Goal: Check status: Check status

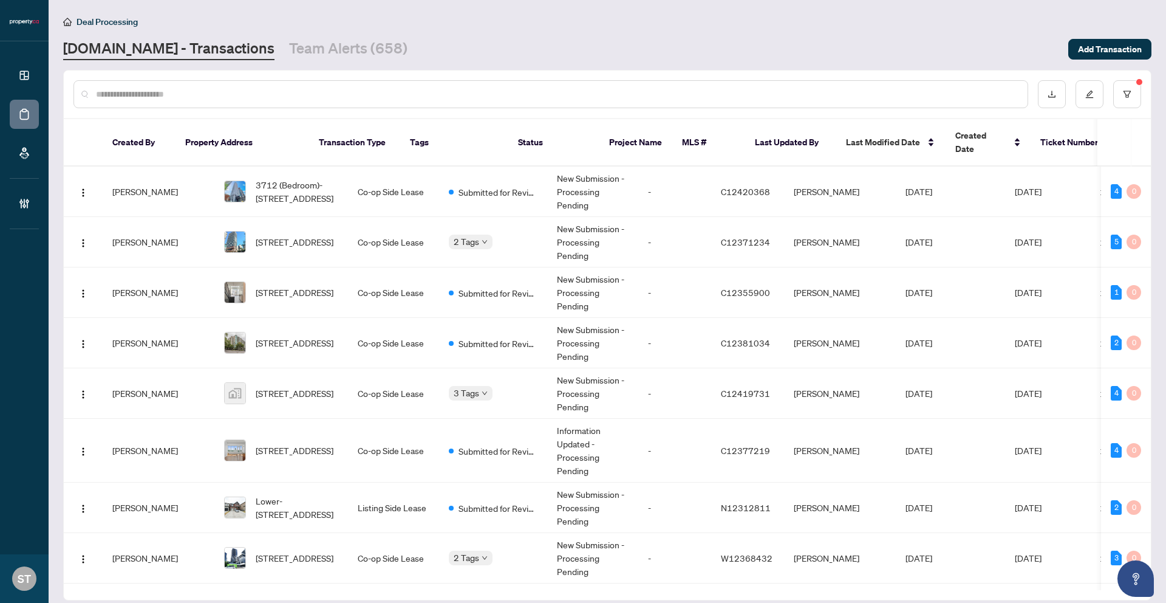
click at [194, 94] on input "text" at bounding box center [557, 93] width 922 height 13
click at [209, 100] on div at bounding box center [551, 94] width 955 height 28
click at [226, 101] on div at bounding box center [551, 94] width 955 height 28
drag, startPoint x: 220, startPoint y: 98, endPoint x: 214, endPoint y: 97, distance: 6.2
click at [218, 98] on input "text" at bounding box center [557, 93] width 922 height 13
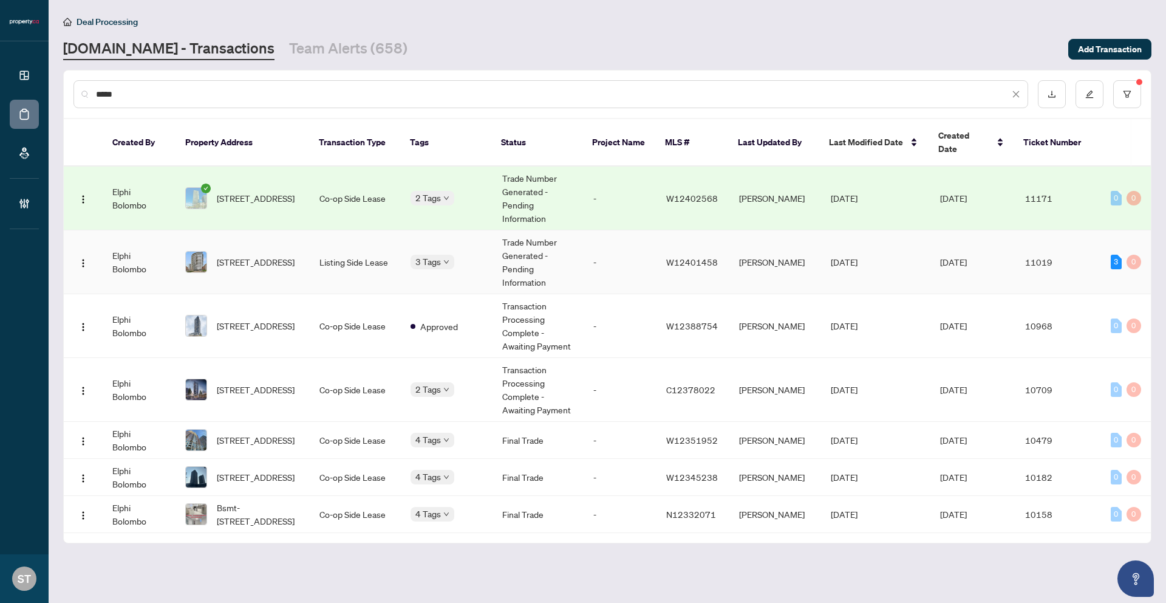
type input "*****"
click at [557, 255] on td "Trade Number Generated - Pending Information" at bounding box center [538, 262] width 91 height 64
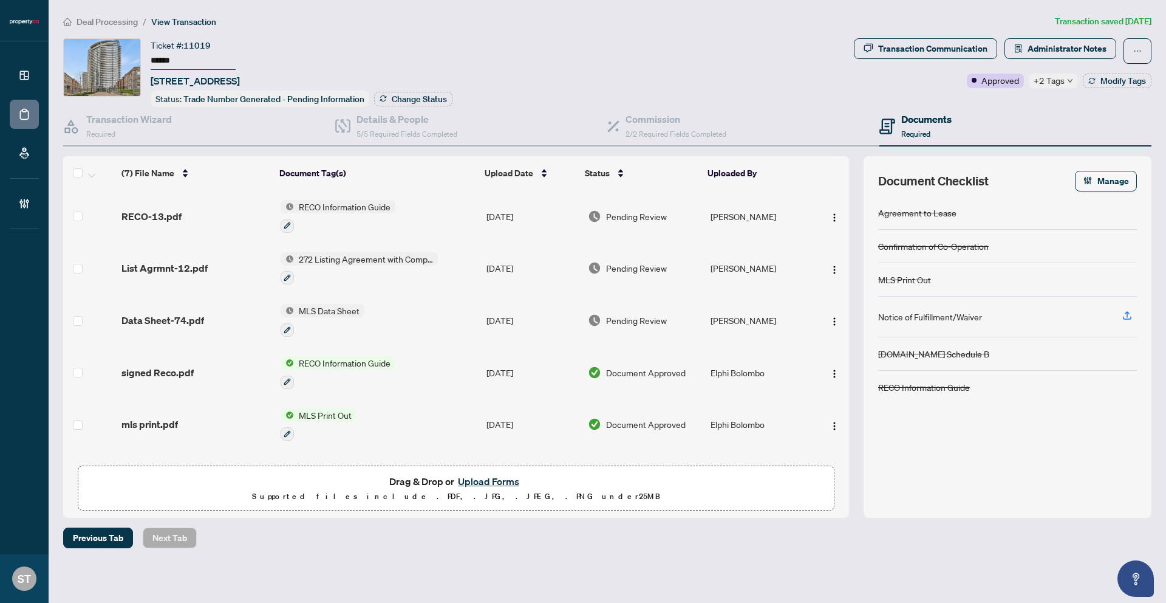
scroll to position [98, 0]
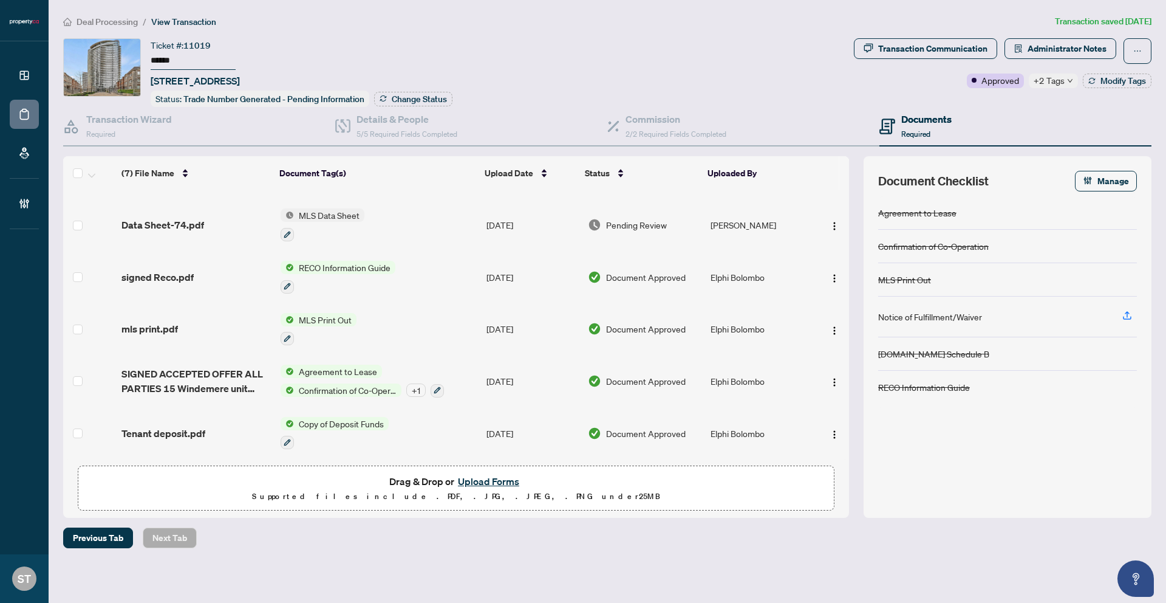
click at [892, 58] on span "Transaction Communication" at bounding box center [925, 51] width 143 height 26
click at [893, 55] on div "Transaction Communication" at bounding box center [932, 48] width 109 height 19
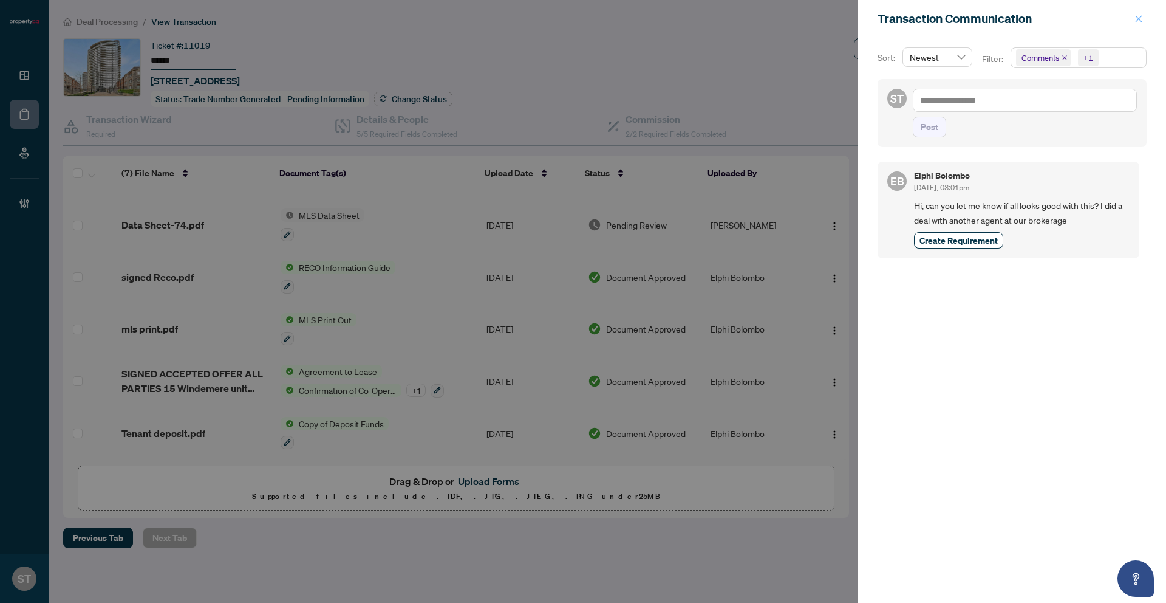
click at [1138, 19] on icon "close" at bounding box center [1139, 18] width 7 height 7
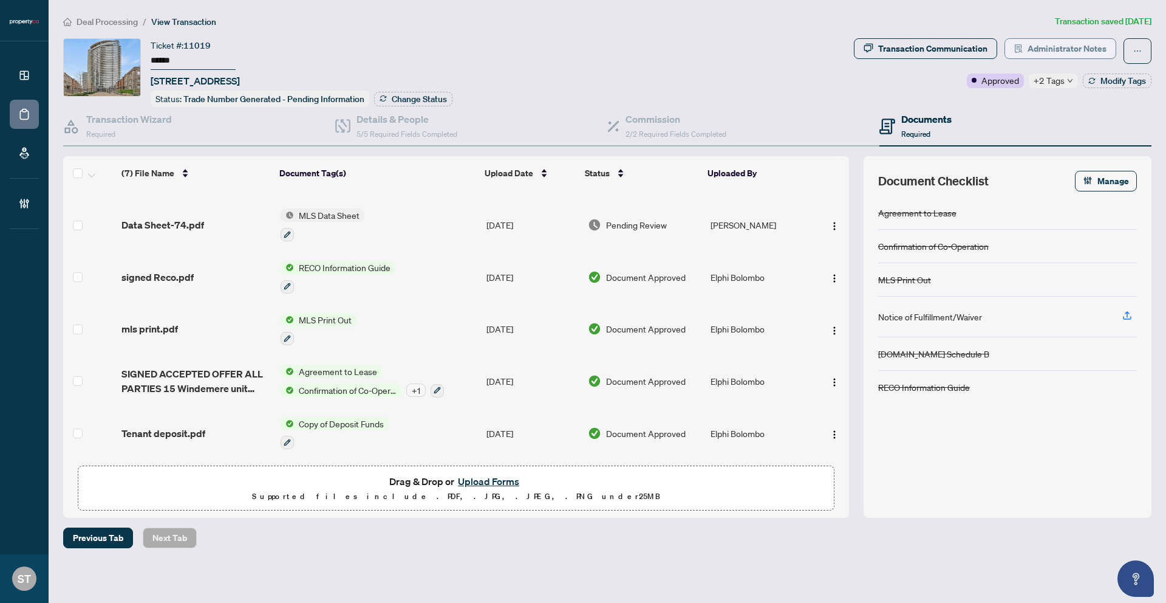
click at [1048, 53] on span "Administrator Notes" at bounding box center [1067, 48] width 79 height 19
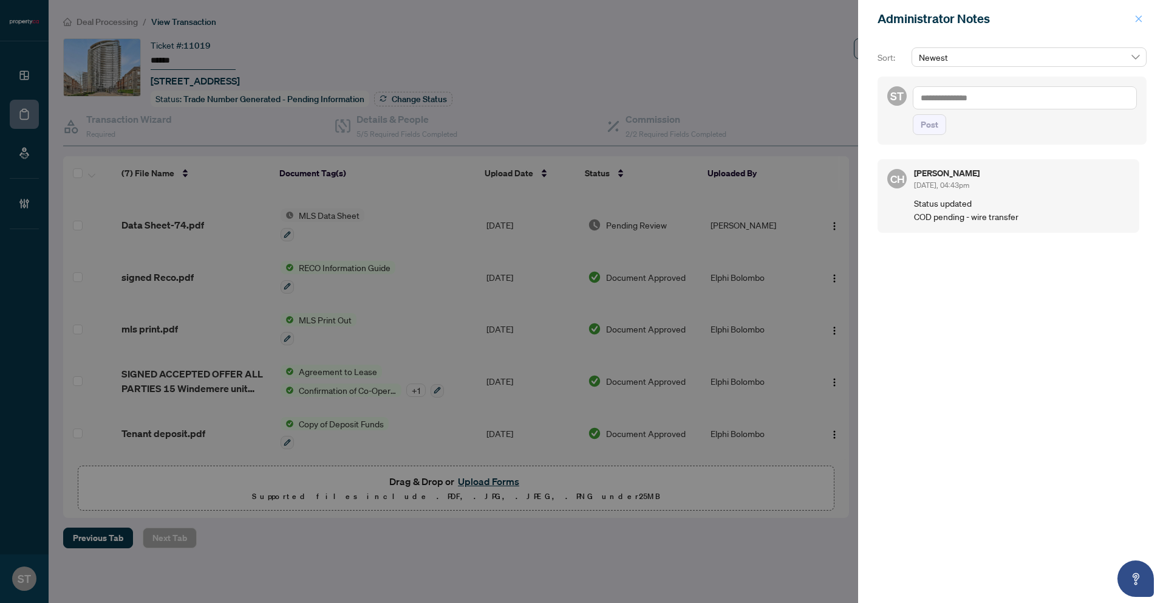
click at [1139, 20] on icon "close" at bounding box center [1139, 19] width 9 height 9
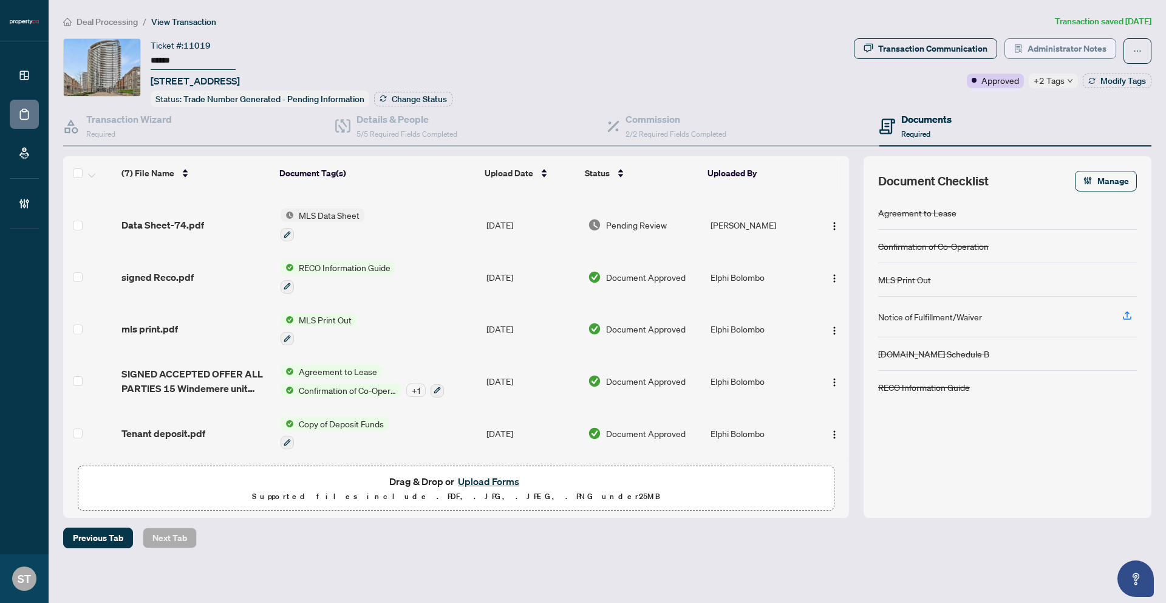
click at [1046, 43] on span "Administrator Notes" at bounding box center [1067, 48] width 79 height 19
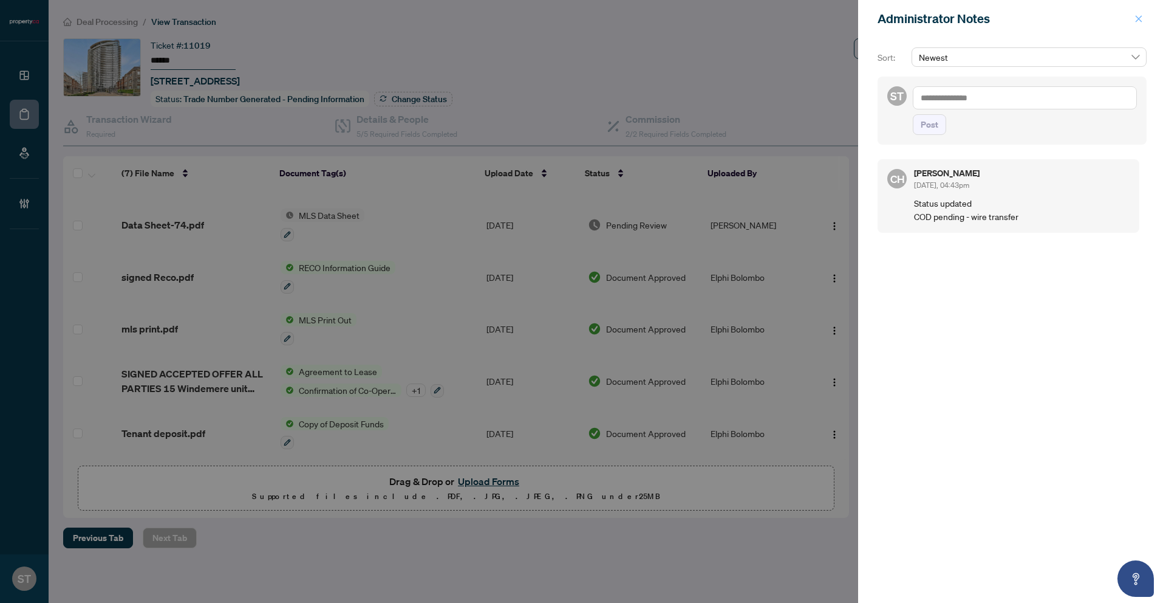
click at [1137, 15] on icon "close" at bounding box center [1139, 19] width 9 height 9
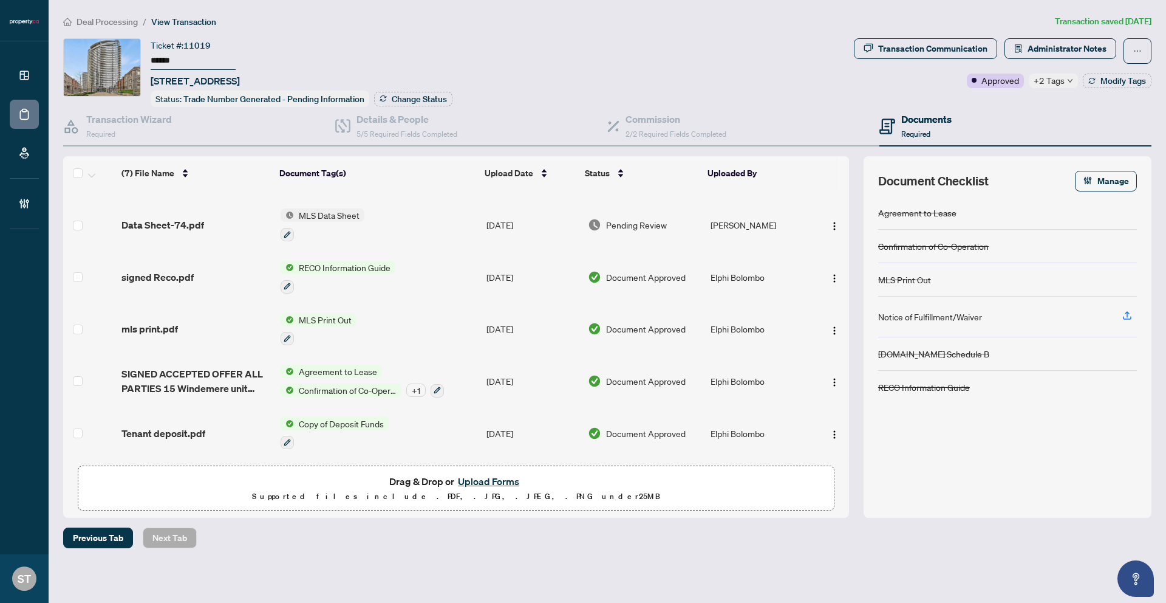
scroll to position [0, 0]
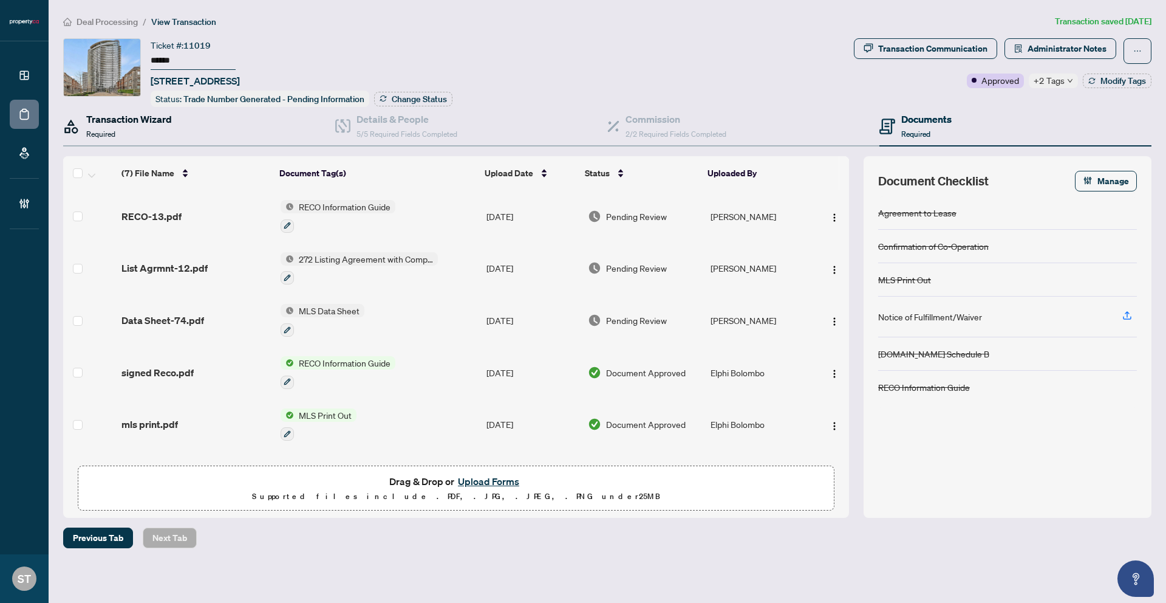
click at [118, 124] on h4 "Transaction Wizard" at bounding box center [129, 119] width 86 height 15
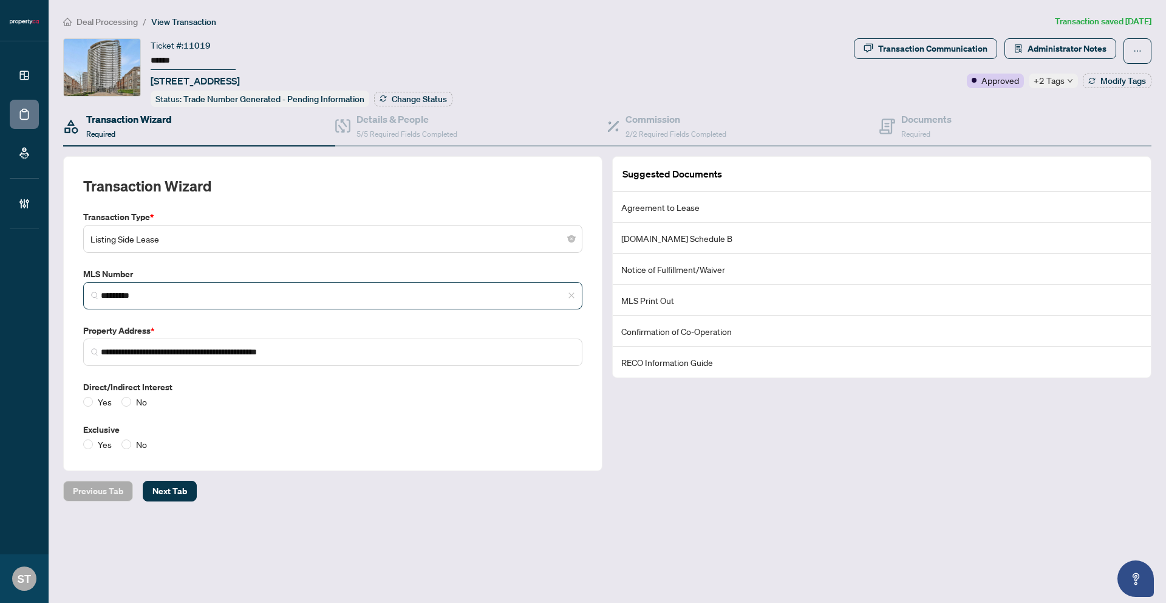
click at [123, 301] on span "*********" at bounding box center [332, 295] width 499 height 27
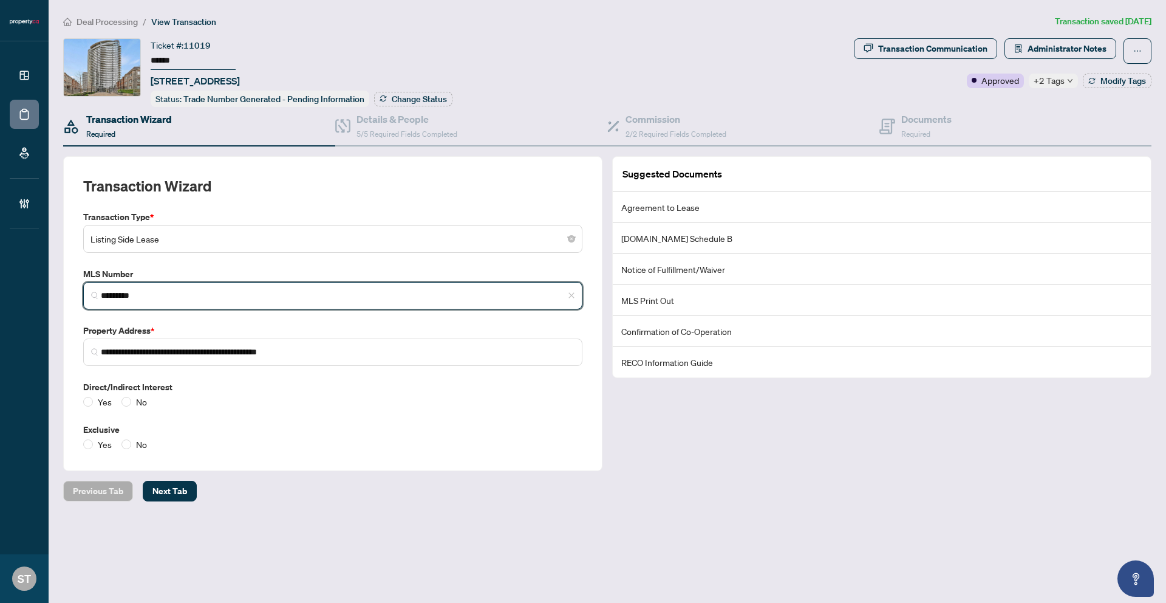
click at [123, 301] on span "*********" at bounding box center [332, 295] width 499 height 27
click at [129, 297] on input "*********" at bounding box center [338, 295] width 474 height 13
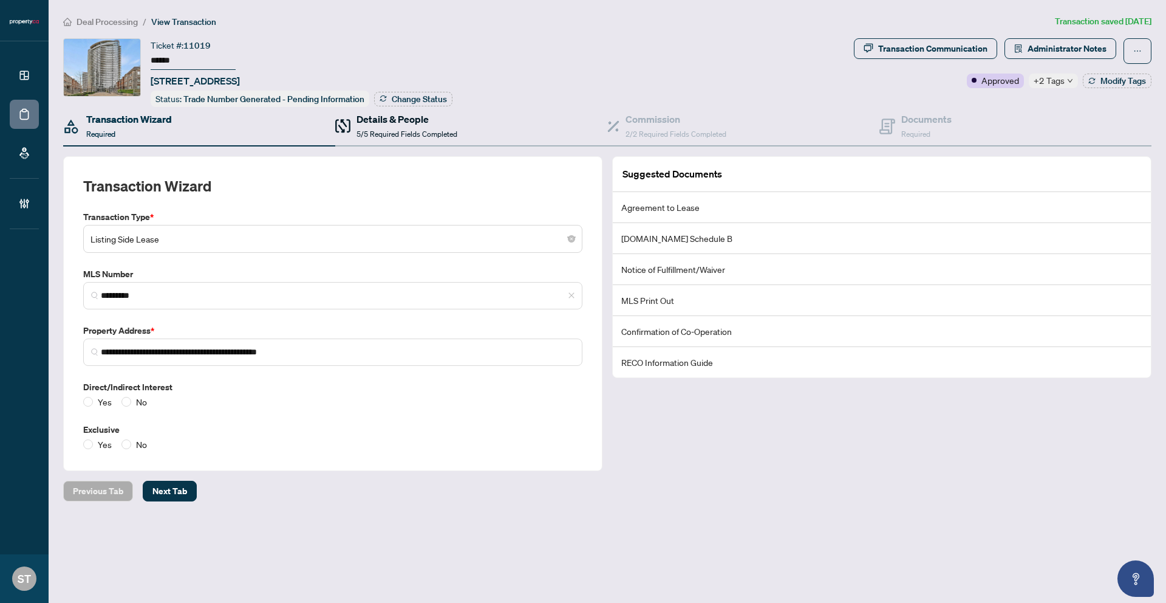
click at [387, 126] on div "Details & People 5/5 Required Fields Completed" at bounding box center [407, 126] width 101 height 29
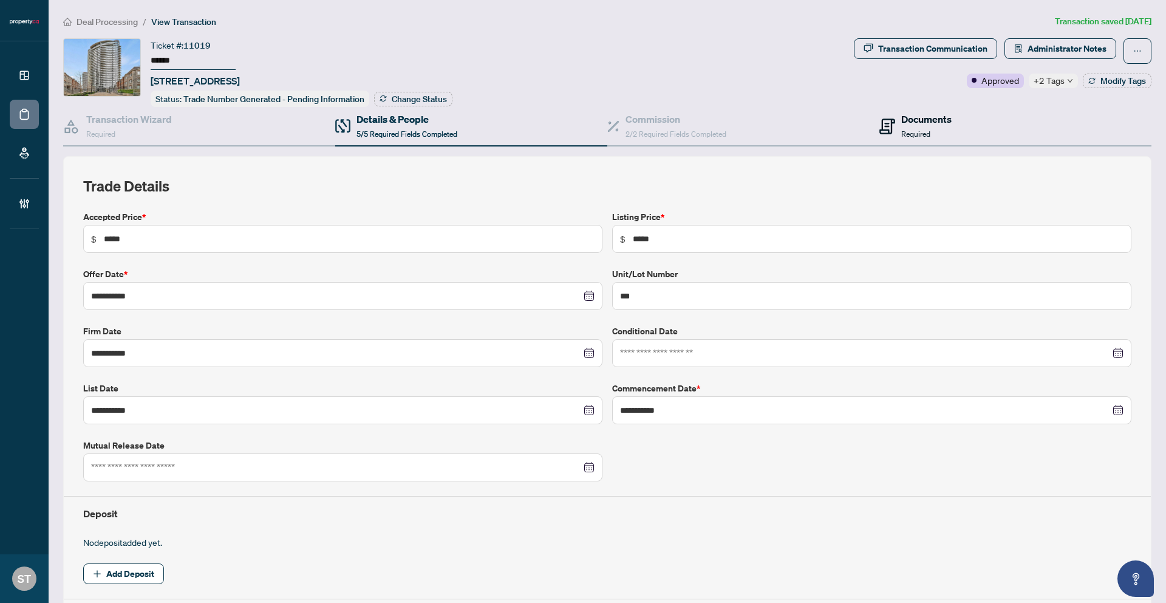
click at [912, 120] on h4 "Documents" at bounding box center [926, 119] width 50 height 15
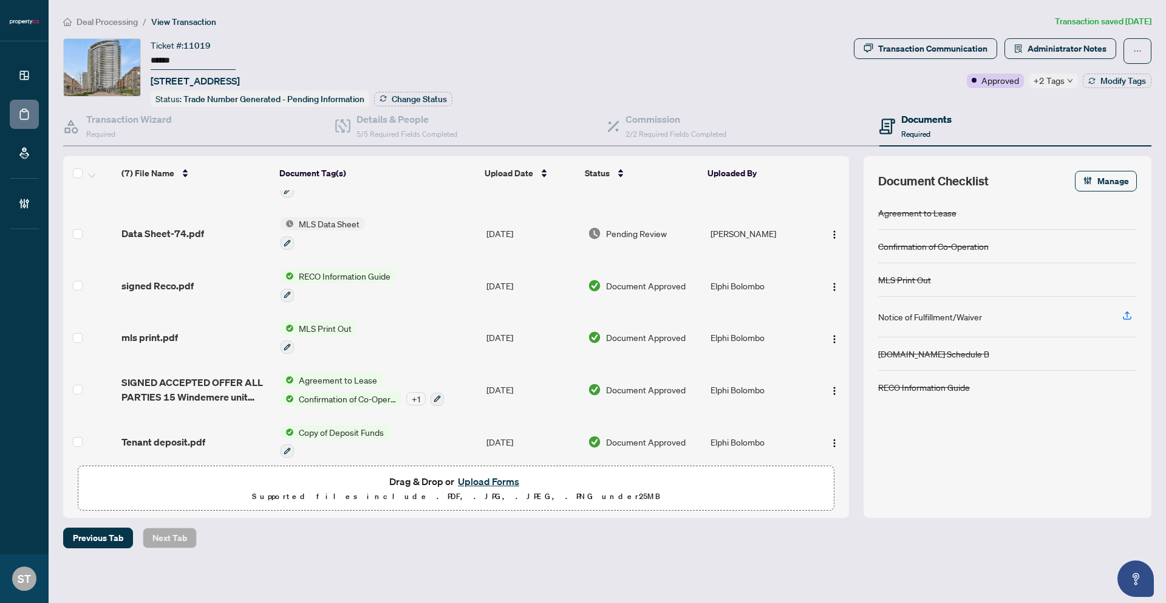
scroll to position [98, 0]
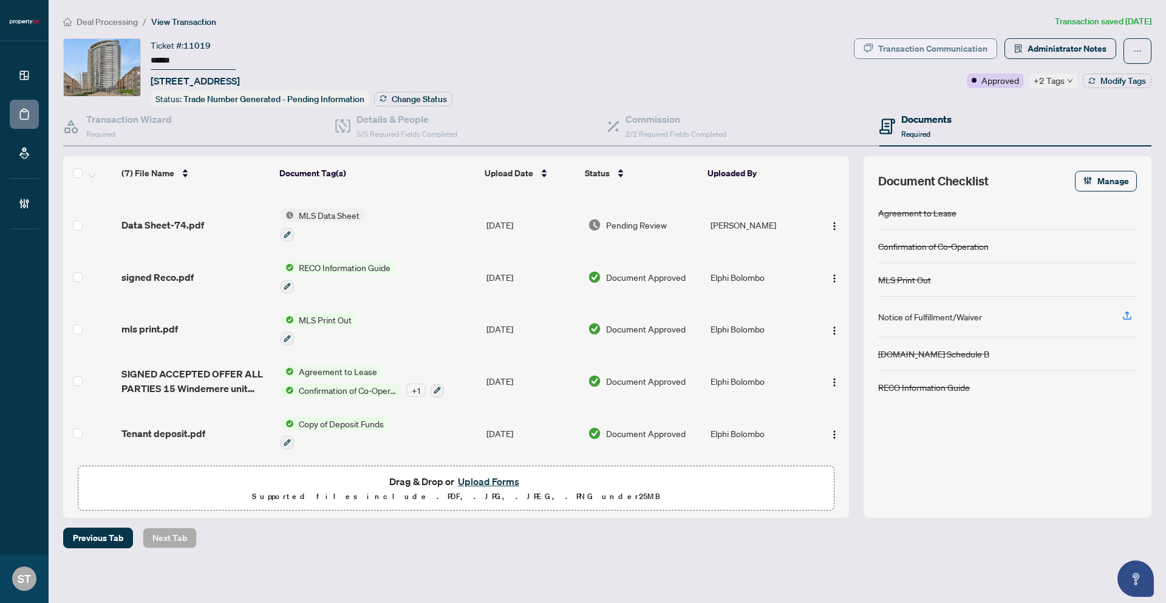
click at [877, 53] on button "Transaction Communication" at bounding box center [925, 48] width 143 height 21
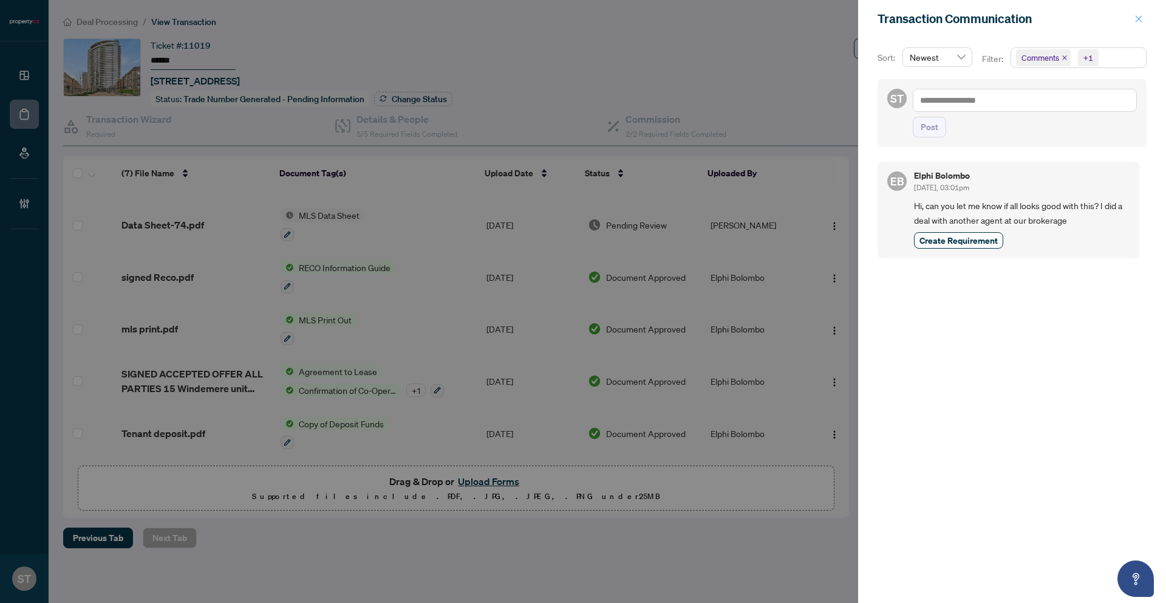
click at [1143, 18] on button "button" at bounding box center [1139, 19] width 16 height 15
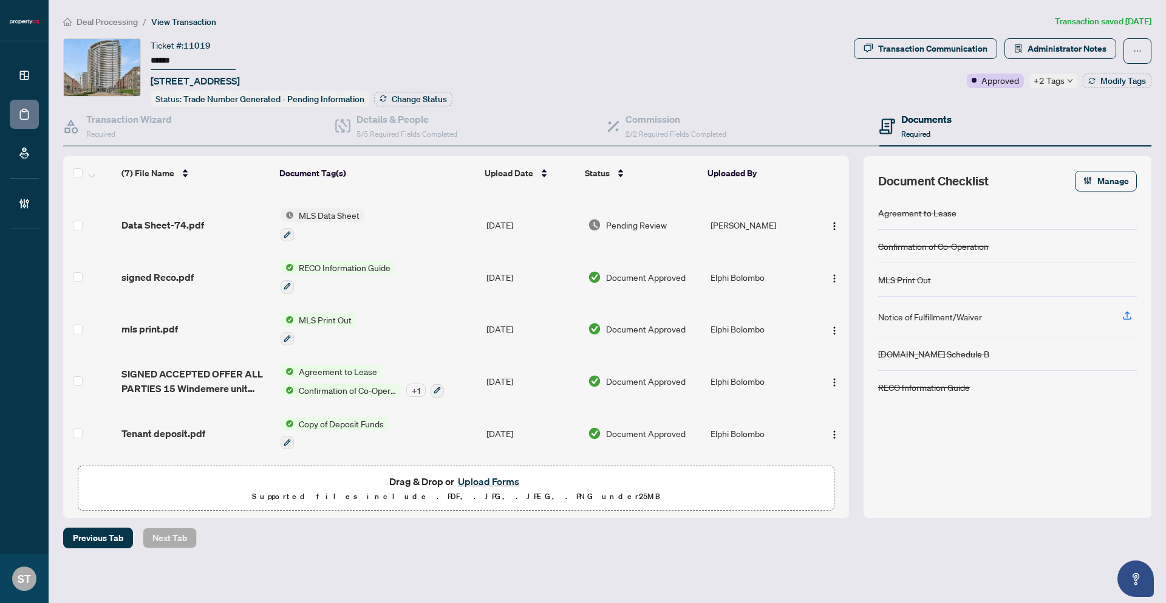
click at [341, 383] on span "Confirmation of Co-Operation" at bounding box center [348, 389] width 108 height 13
click at [204, 381] on span "SIGNED ACCEPTED OFFER ALL PARTIES 15 Windemere unit 302.pdf" at bounding box center [195, 380] width 149 height 29
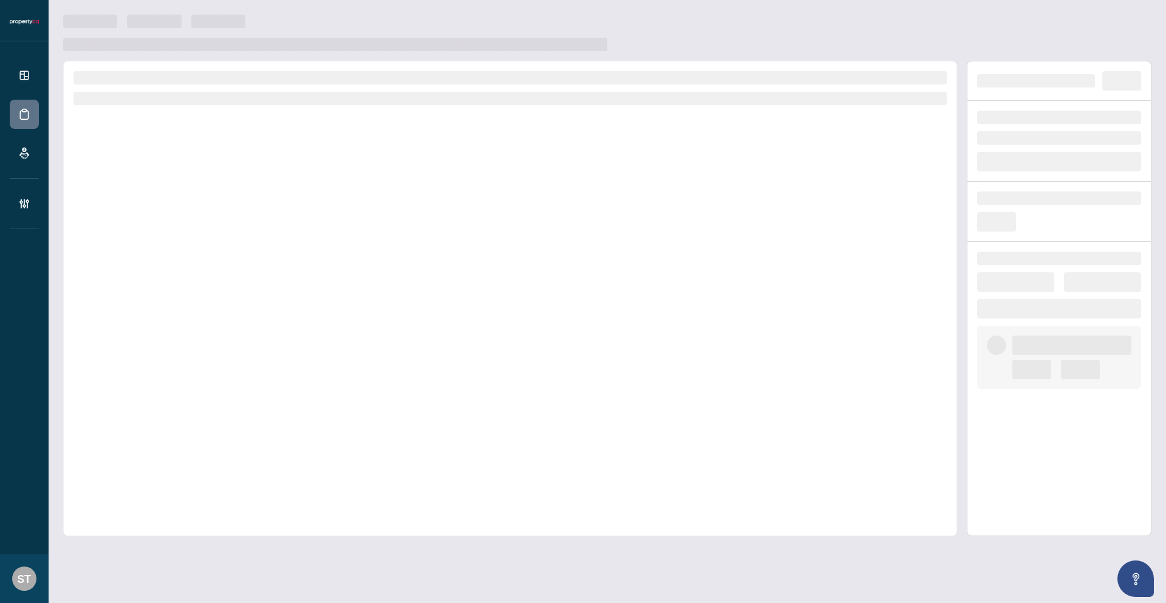
click at [204, 381] on div at bounding box center [510, 298] width 894 height 475
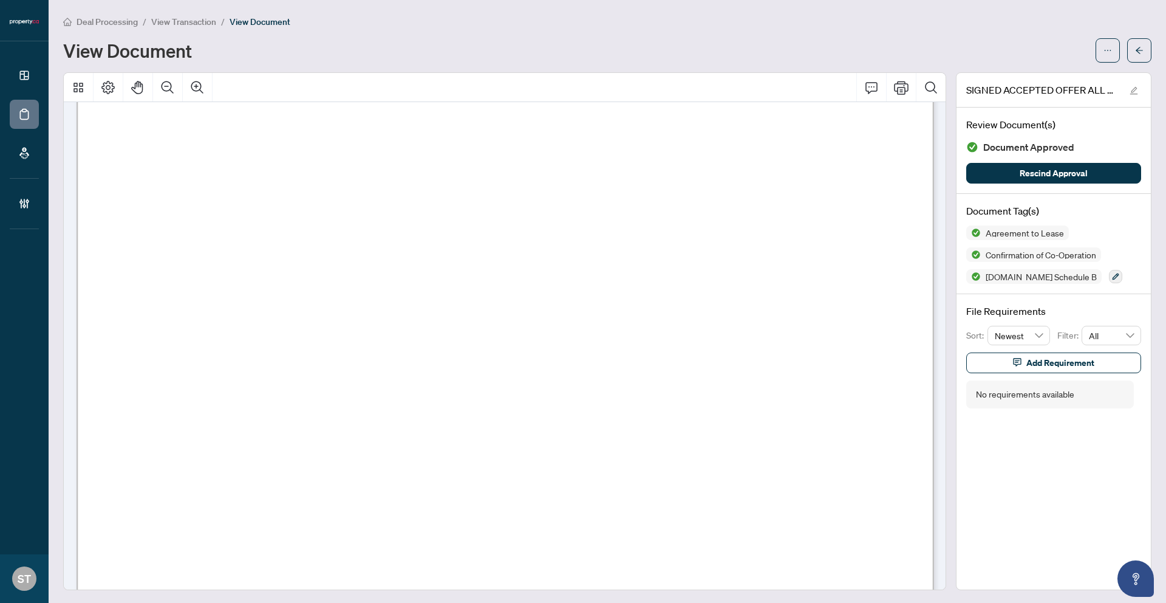
scroll to position [1330, 0]
click at [186, 25] on span "View Transaction" at bounding box center [183, 21] width 65 height 11
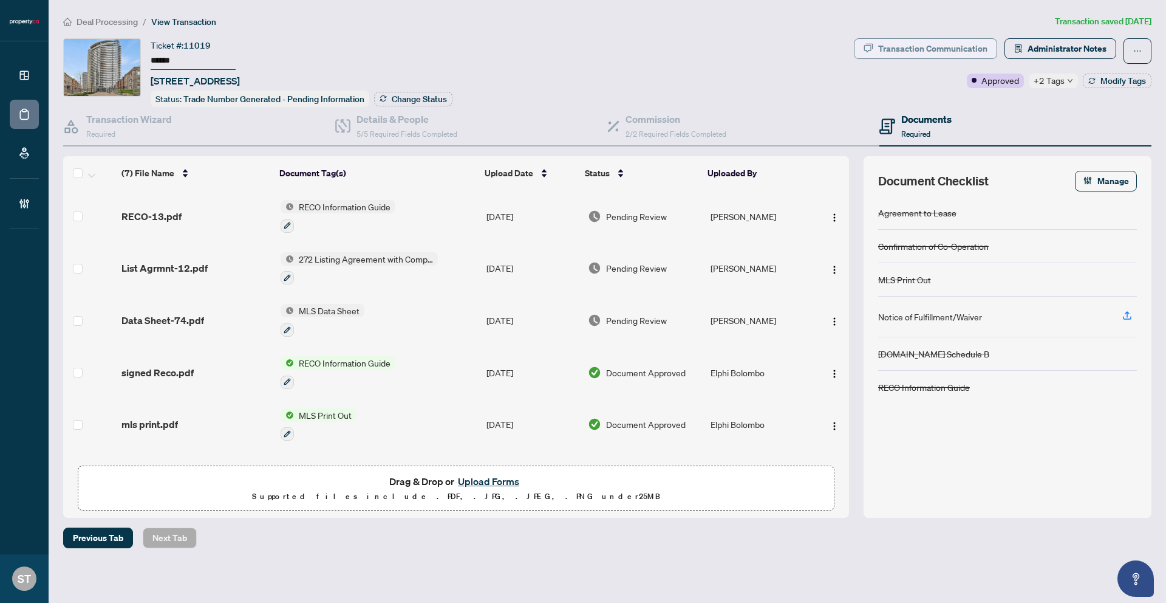
click at [962, 51] on div "Transaction Communication" at bounding box center [932, 48] width 109 height 19
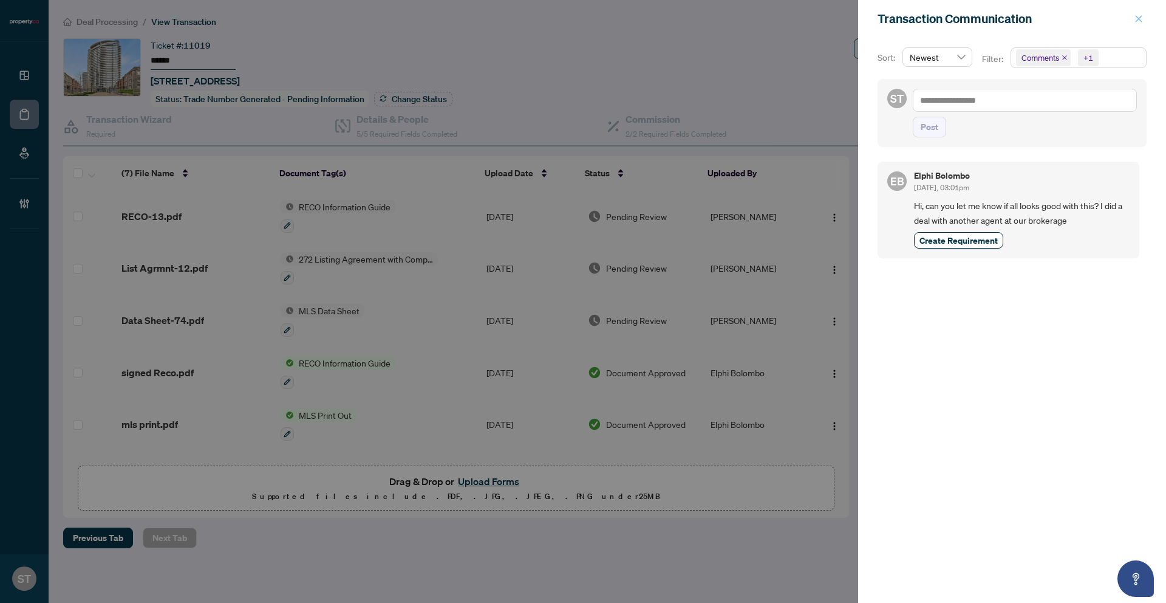
click at [1141, 21] on icon "close" at bounding box center [1139, 18] width 7 height 7
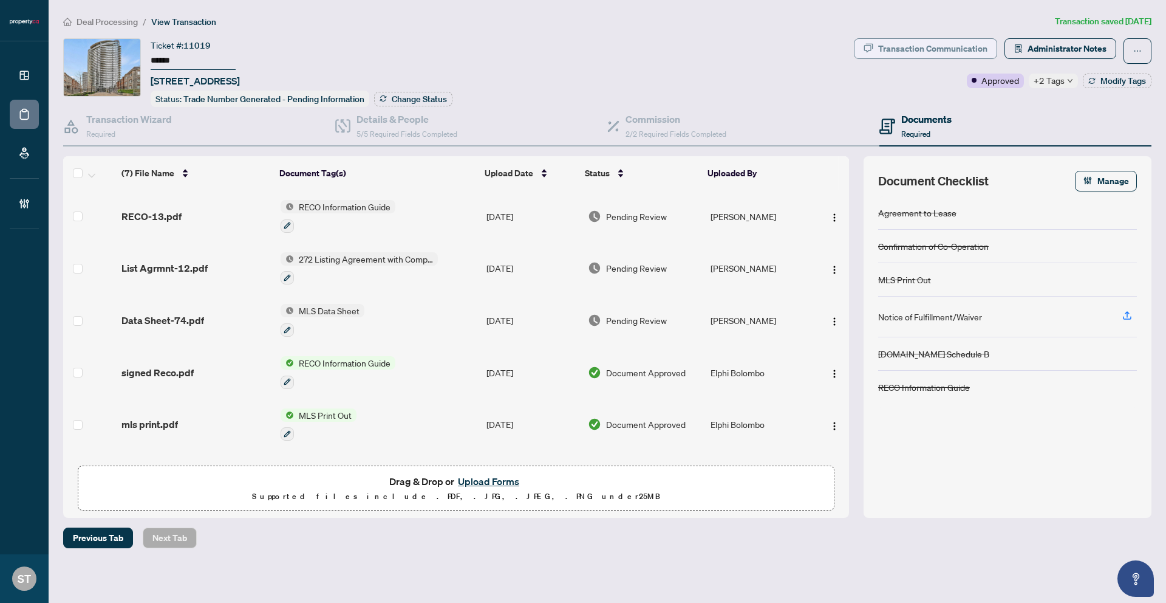
click at [909, 50] on div "Transaction Communication" at bounding box center [932, 48] width 109 height 19
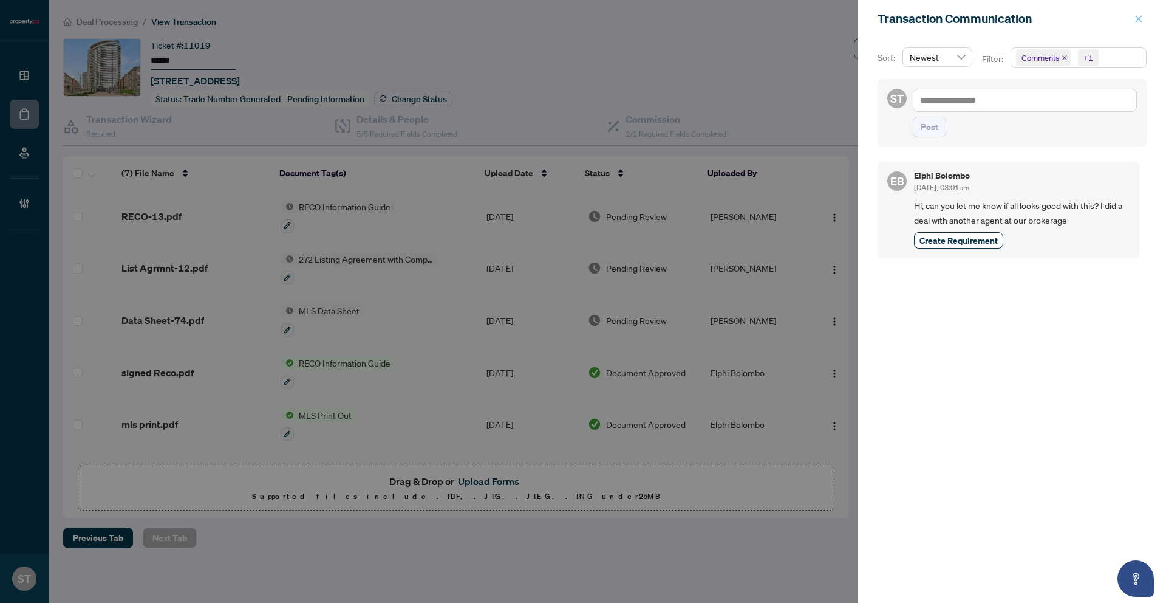
click at [1136, 19] on icon "close" at bounding box center [1139, 19] width 9 height 9
